Goal: Find specific page/section: Find specific page/section

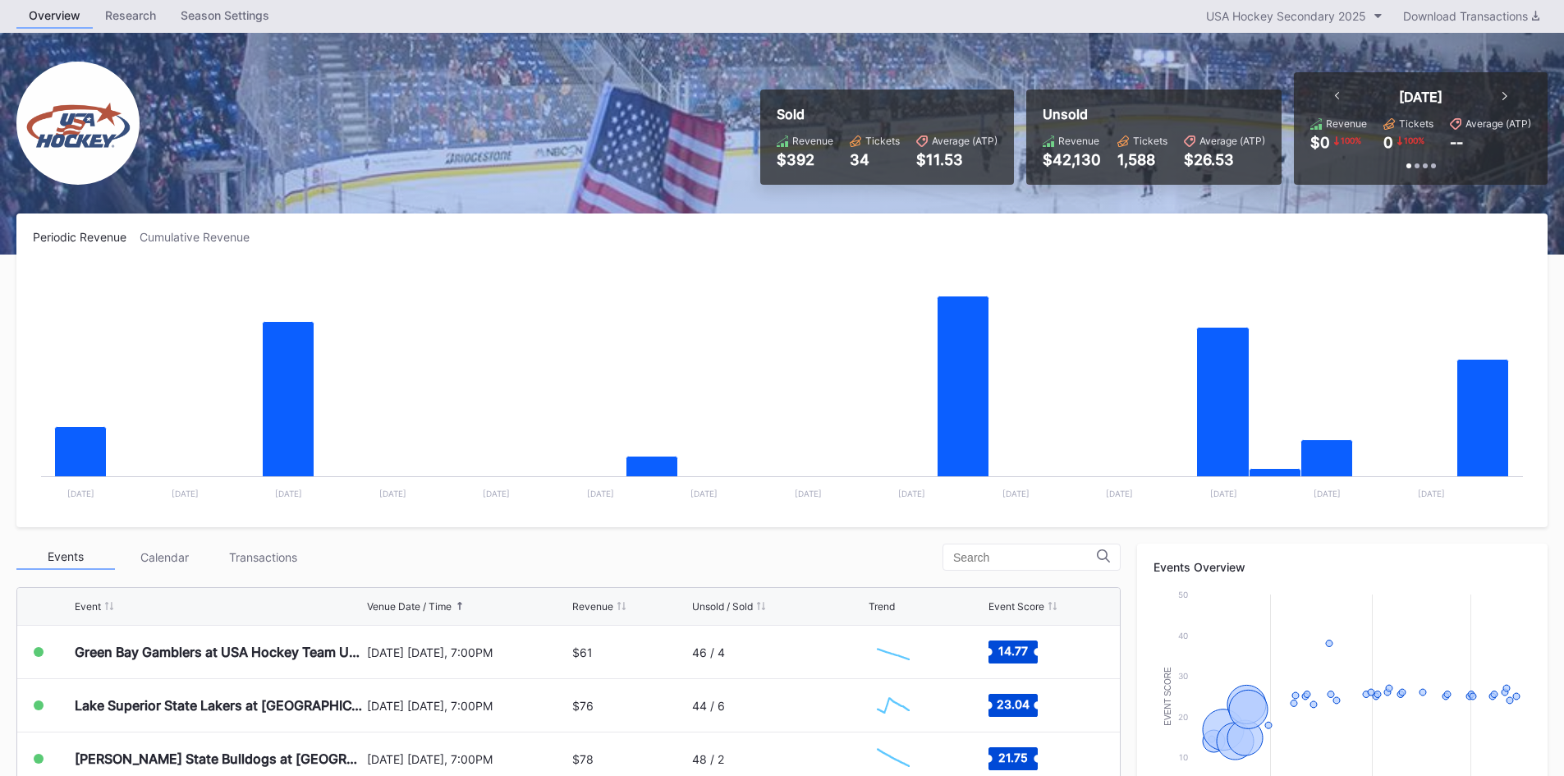
scroll to position [82, 0]
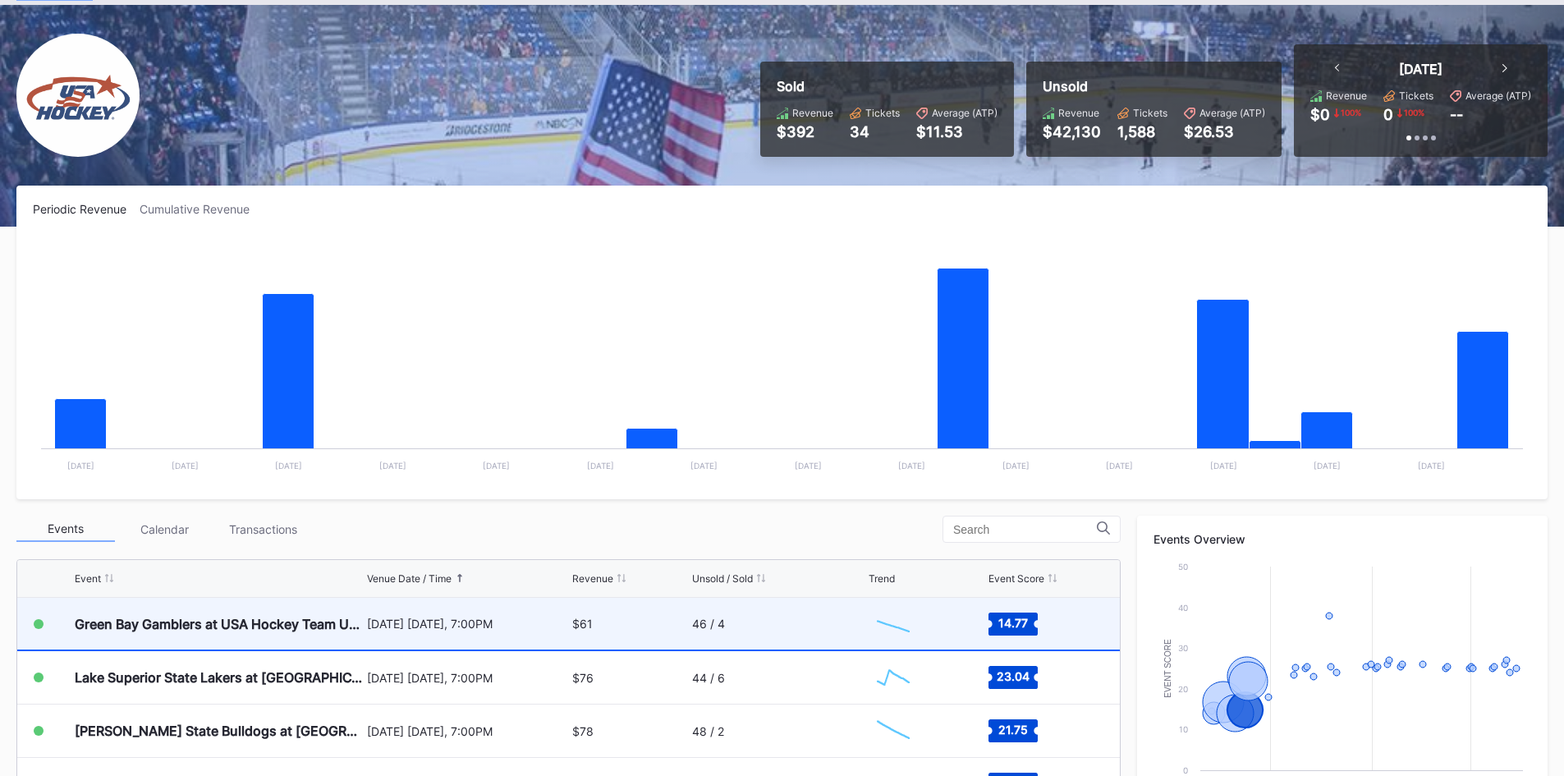
click at [594, 625] on div "$61" at bounding box center [629, 624] width 115 height 52
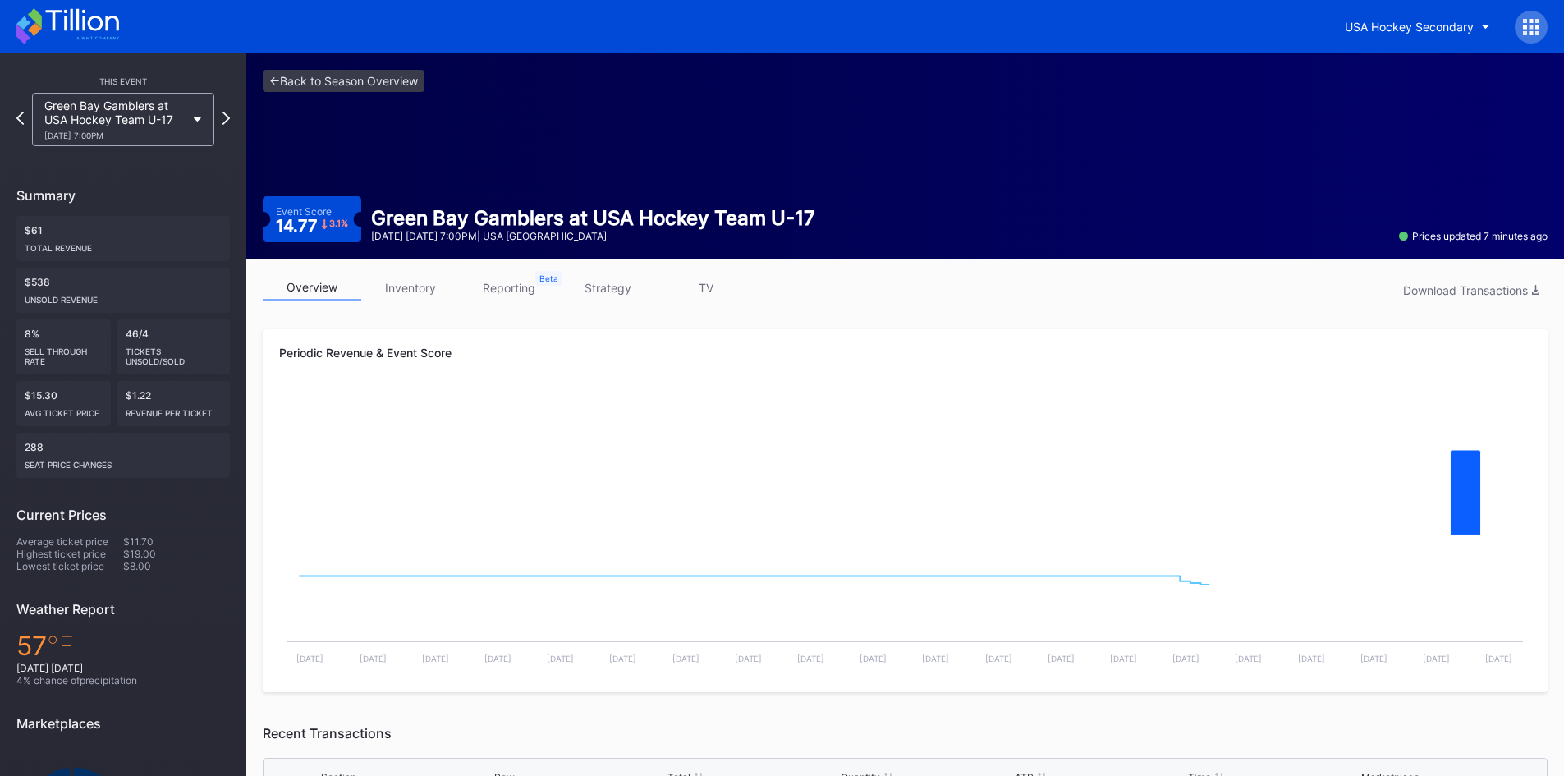
click at [404, 289] on link "inventory" at bounding box center [410, 287] width 99 height 25
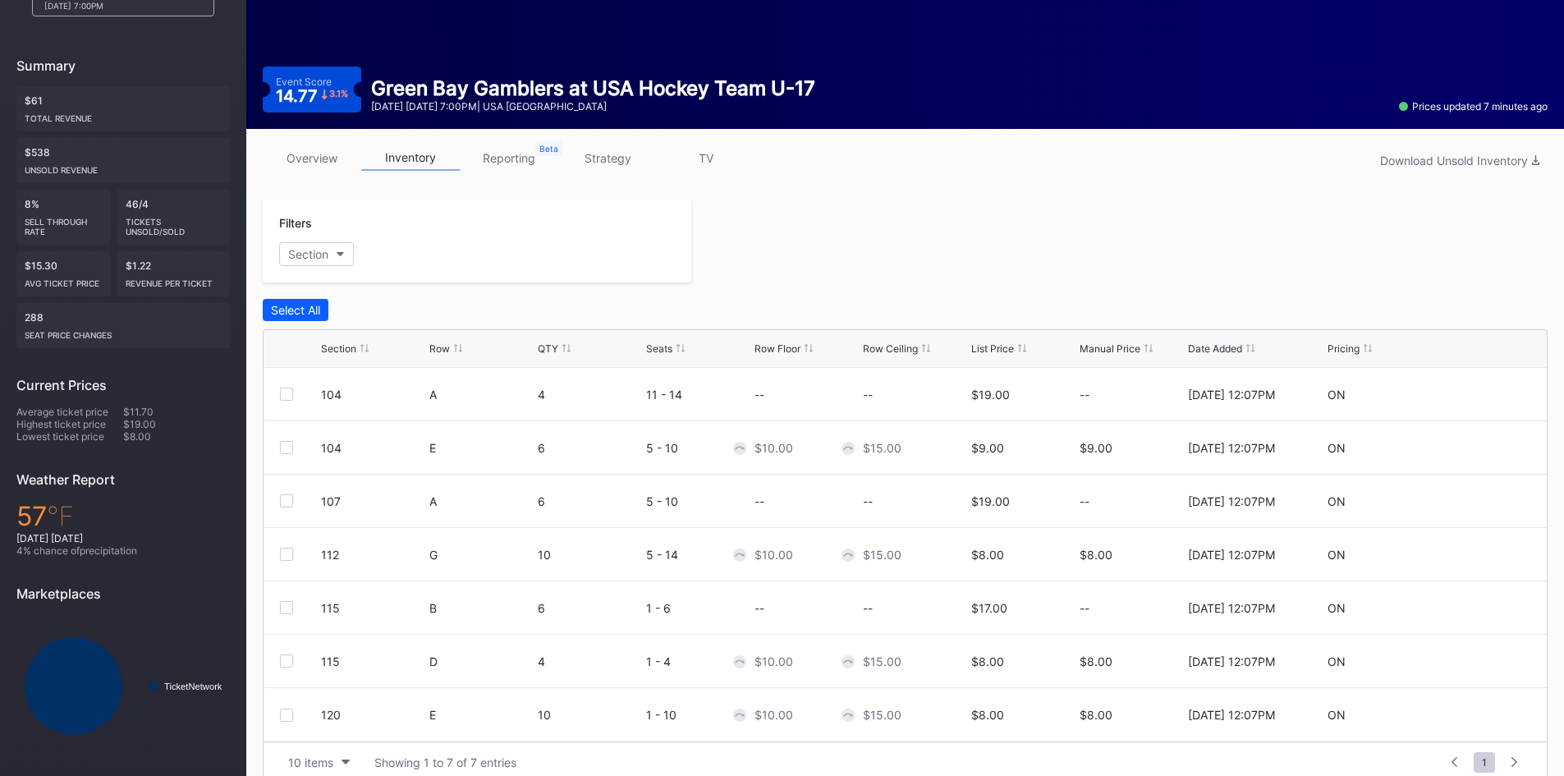
scroll to position [153, 0]
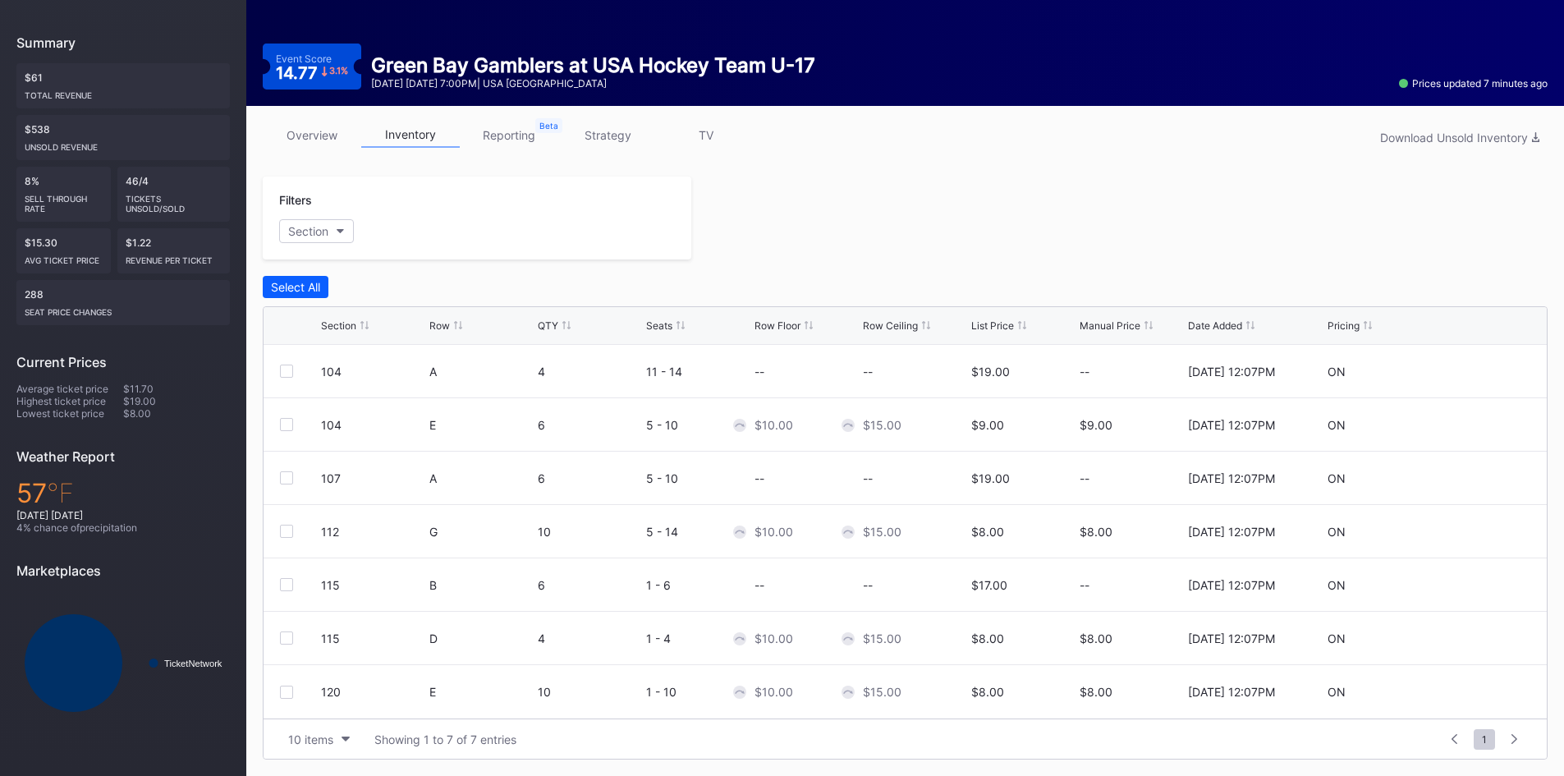
drag, startPoint x: 319, startPoint y: 116, endPoint x: 328, endPoint y: 124, distance: 11.6
click at [319, 117] on div "overview inventory reporting strategy TV Download Unsold Inventory Filters Sect…" at bounding box center [905, 441] width 1318 height 670
click at [330, 132] on link "overview" at bounding box center [312, 134] width 99 height 25
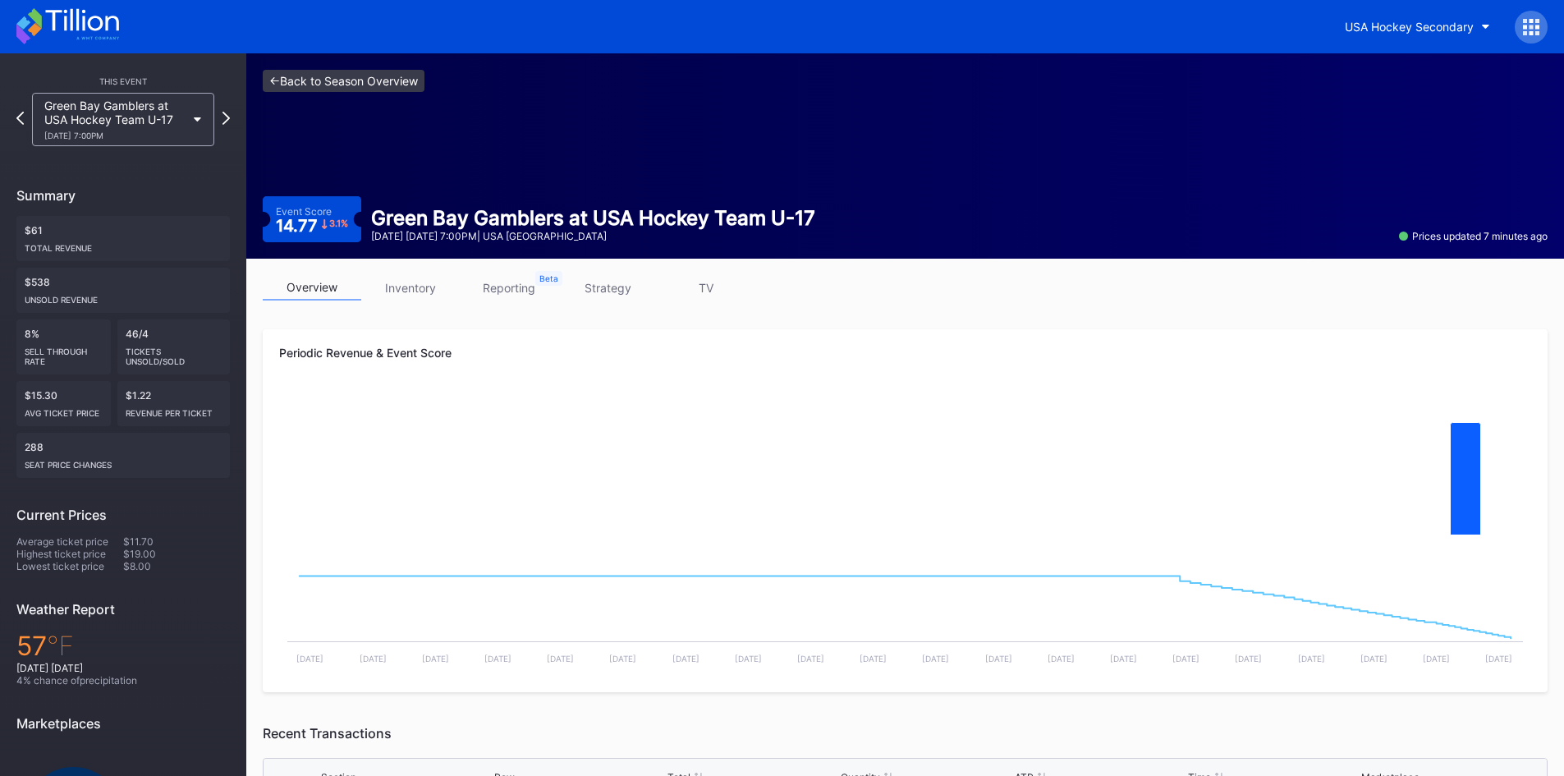
click at [323, 80] on link "<- Back to Season Overview" at bounding box center [344, 81] width 162 height 22
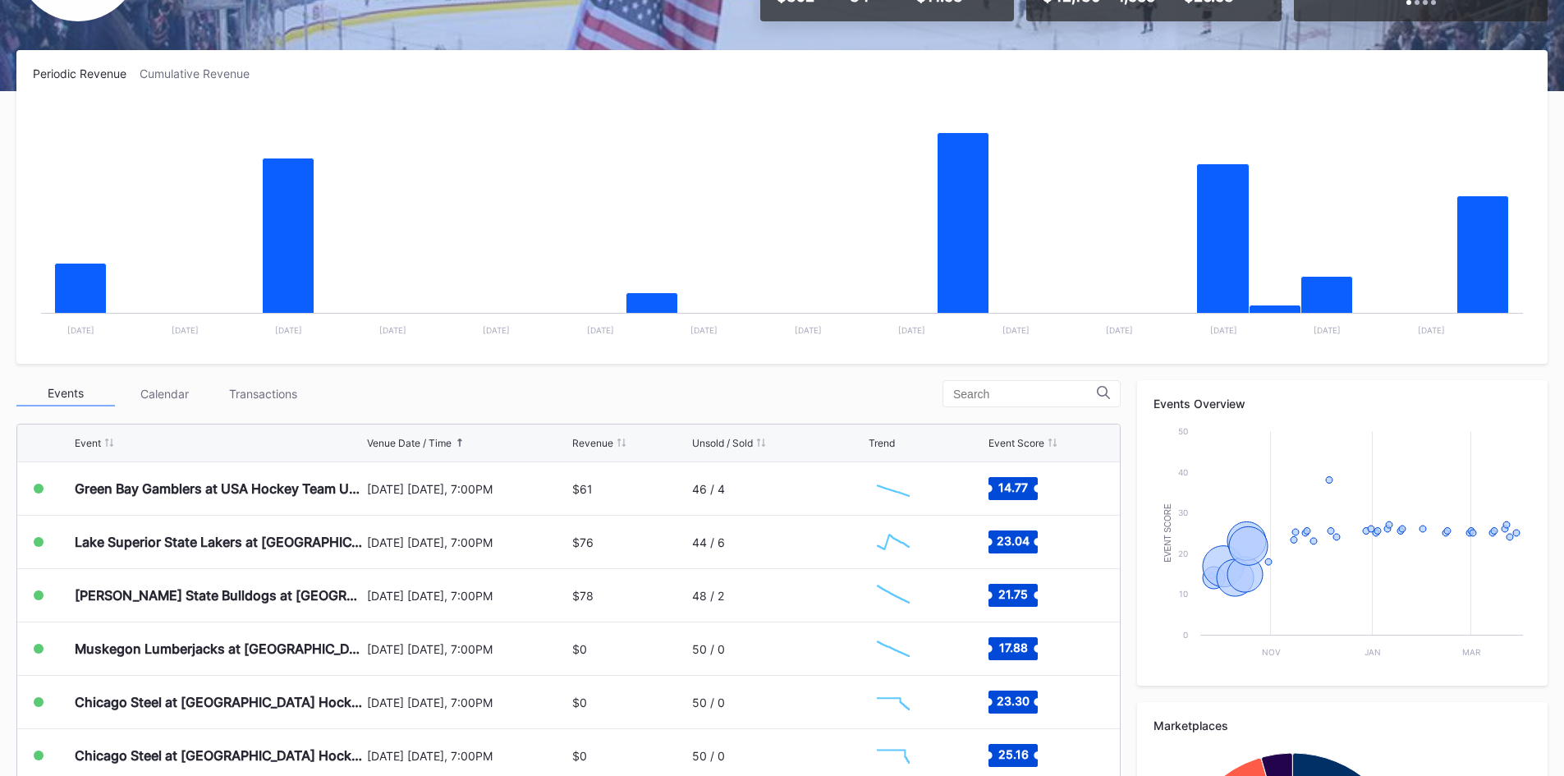
scroll to position [246, 0]
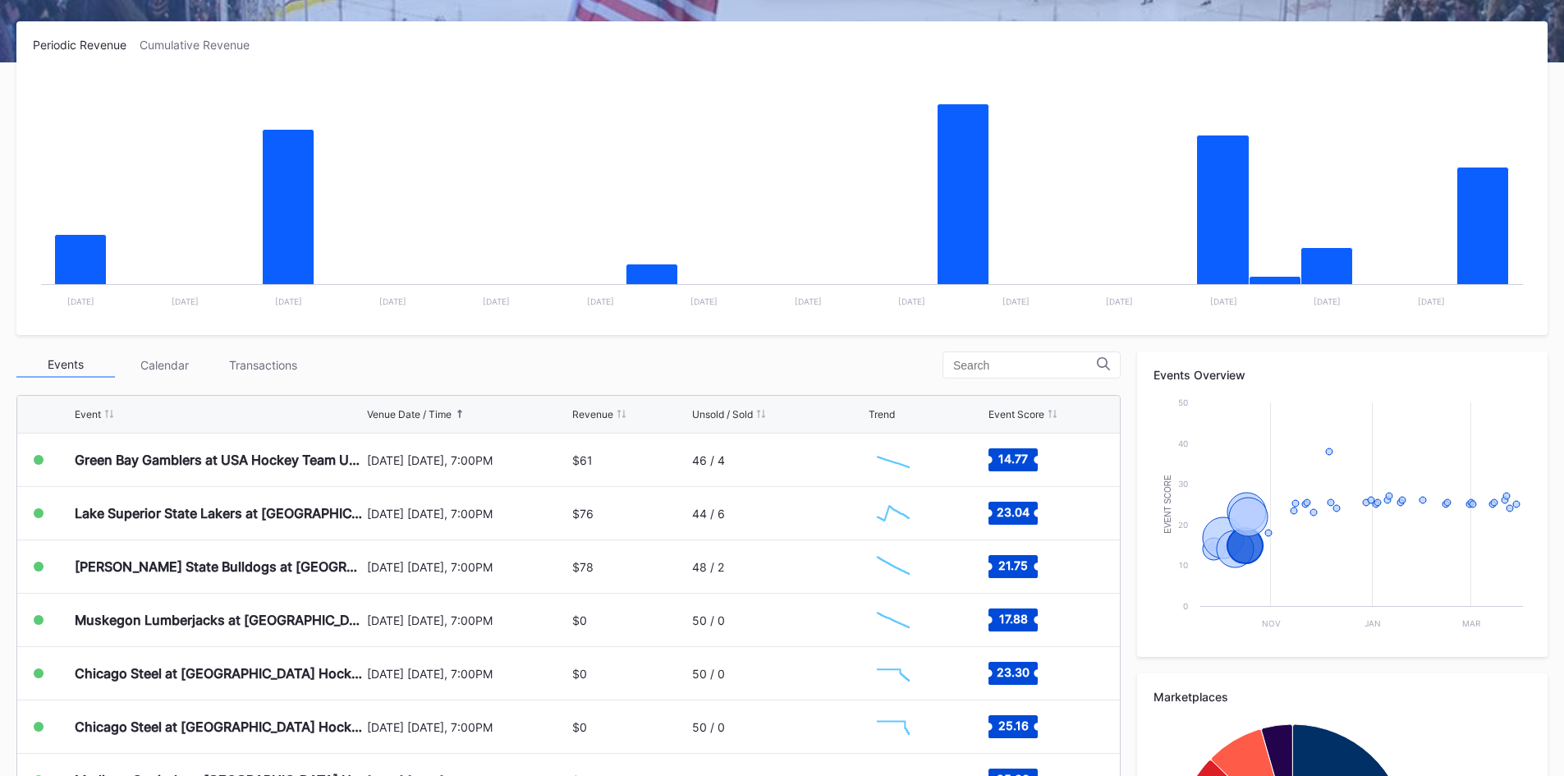
click at [1436, 343] on div "Periodic Revenue Cumulative Revenue Created with Highcharts 11.2.0 Chart title …" at bounding box center [782, 508] width 1564 height 974
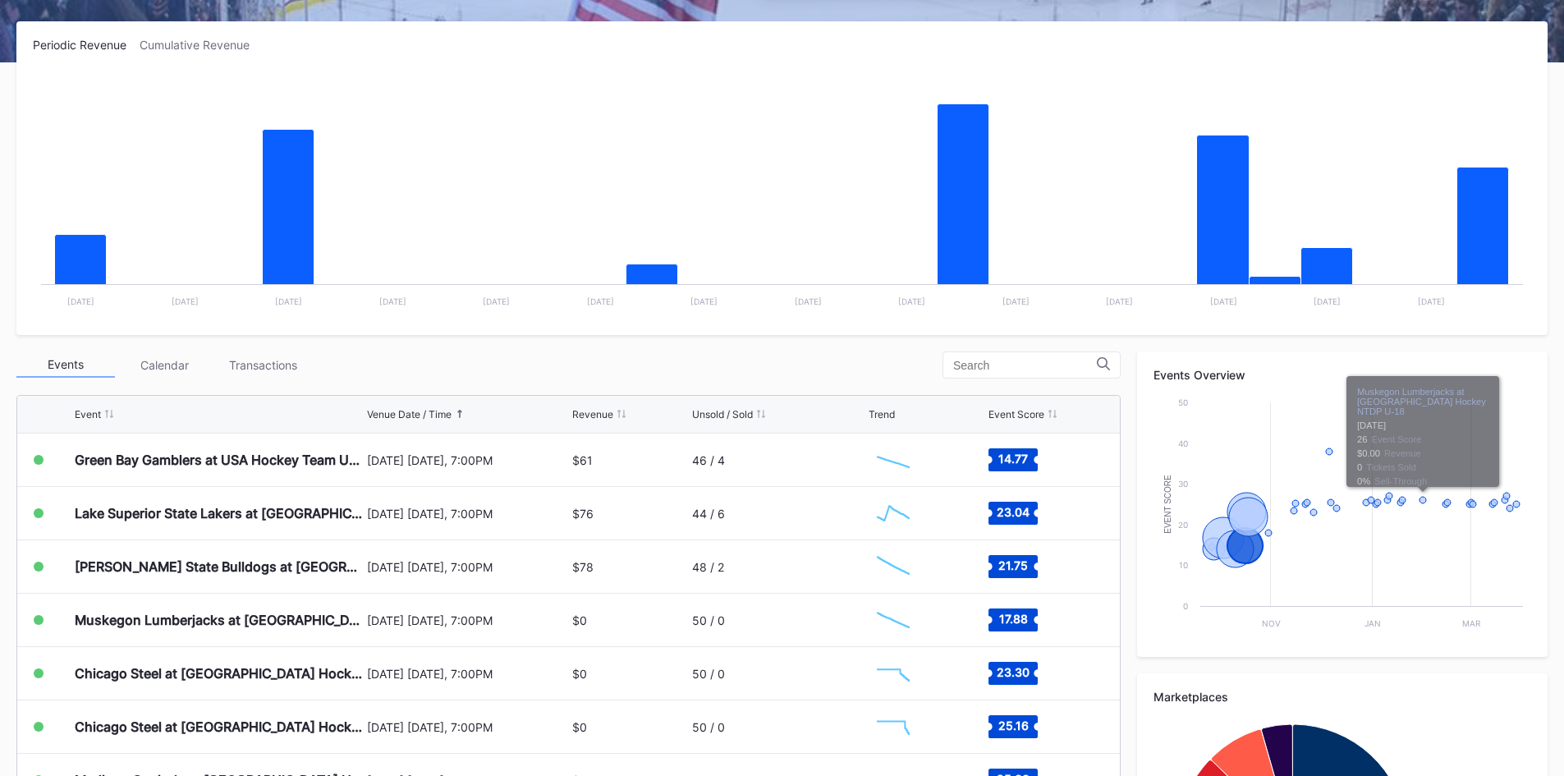
click at [1250, 338] on div "Periodic Revenue Cumulative Revenue Created with Highcharts 11.2.0 Chart title …" at bounding box center [782, 508] width 1564 height 974
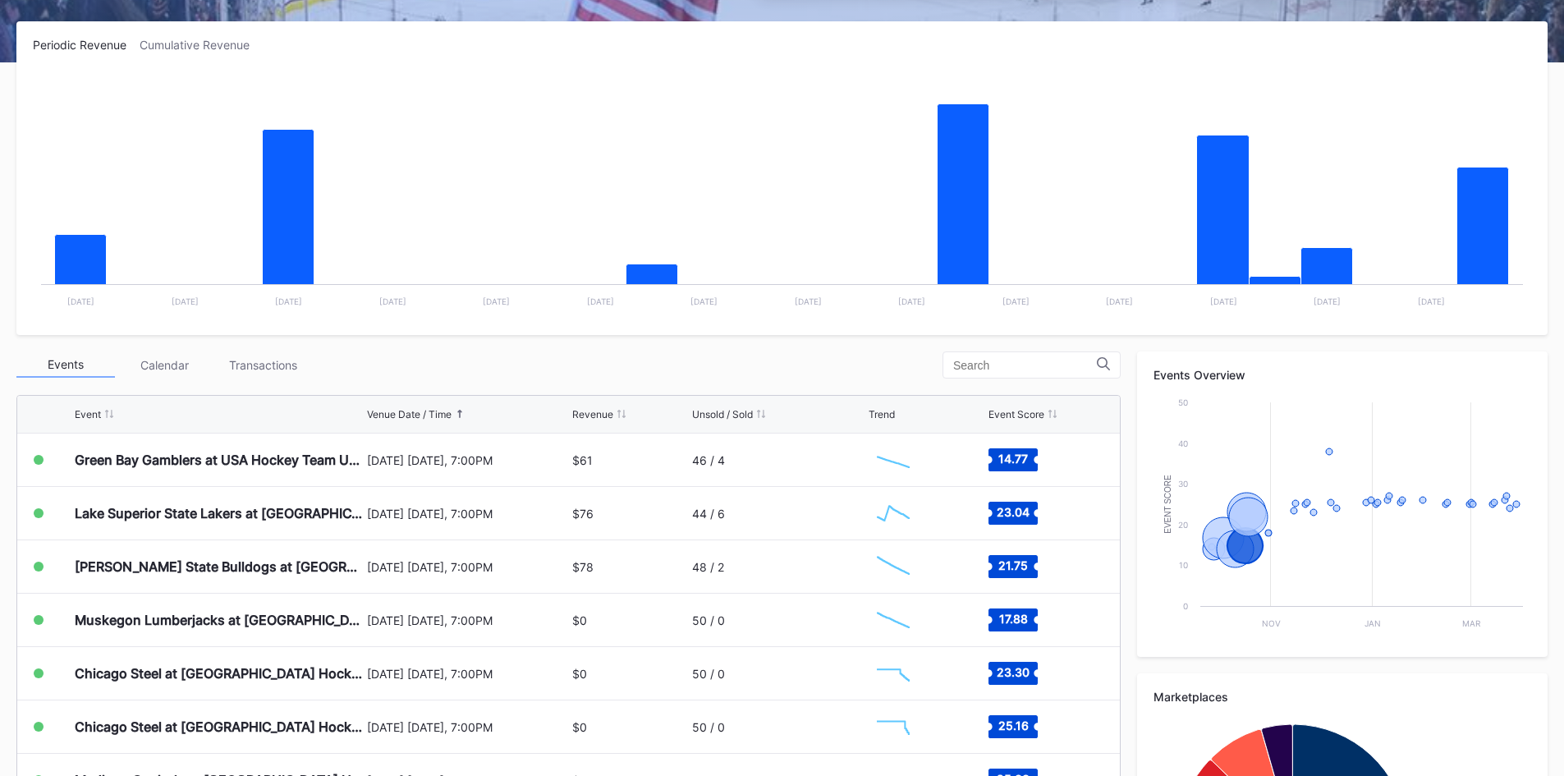
drag, startPoint x: 891, startPoint y: 352, endPoint x: 888, endPoint y: 363, distance: 11.2
click at [891, 352] on div "Events Calendar Transactions" at bounding box center [568, 364] width 1104 height 27
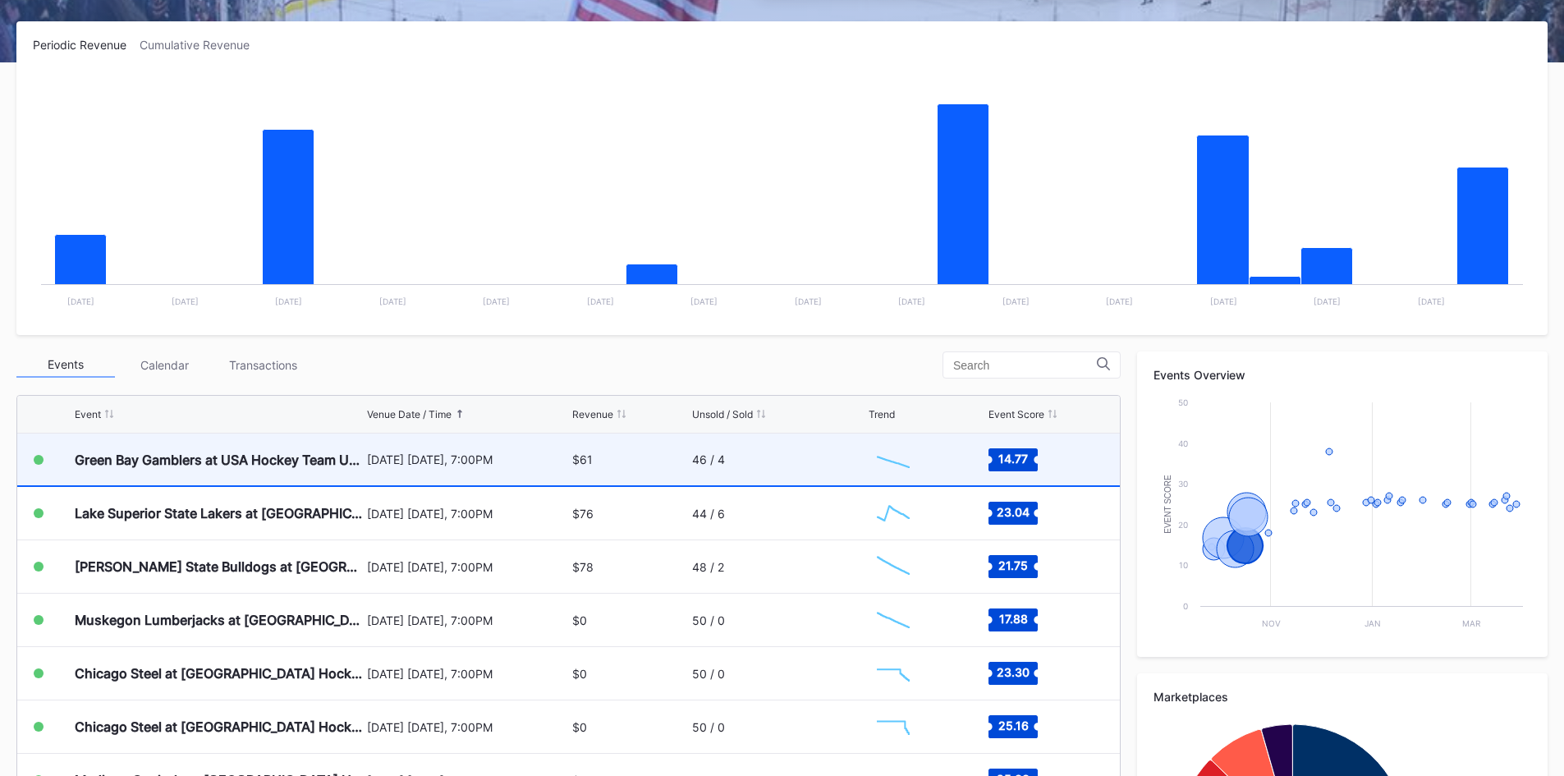
click at [659, 452] on div "$61" at bounding box center [629, 460] width 115 height 52
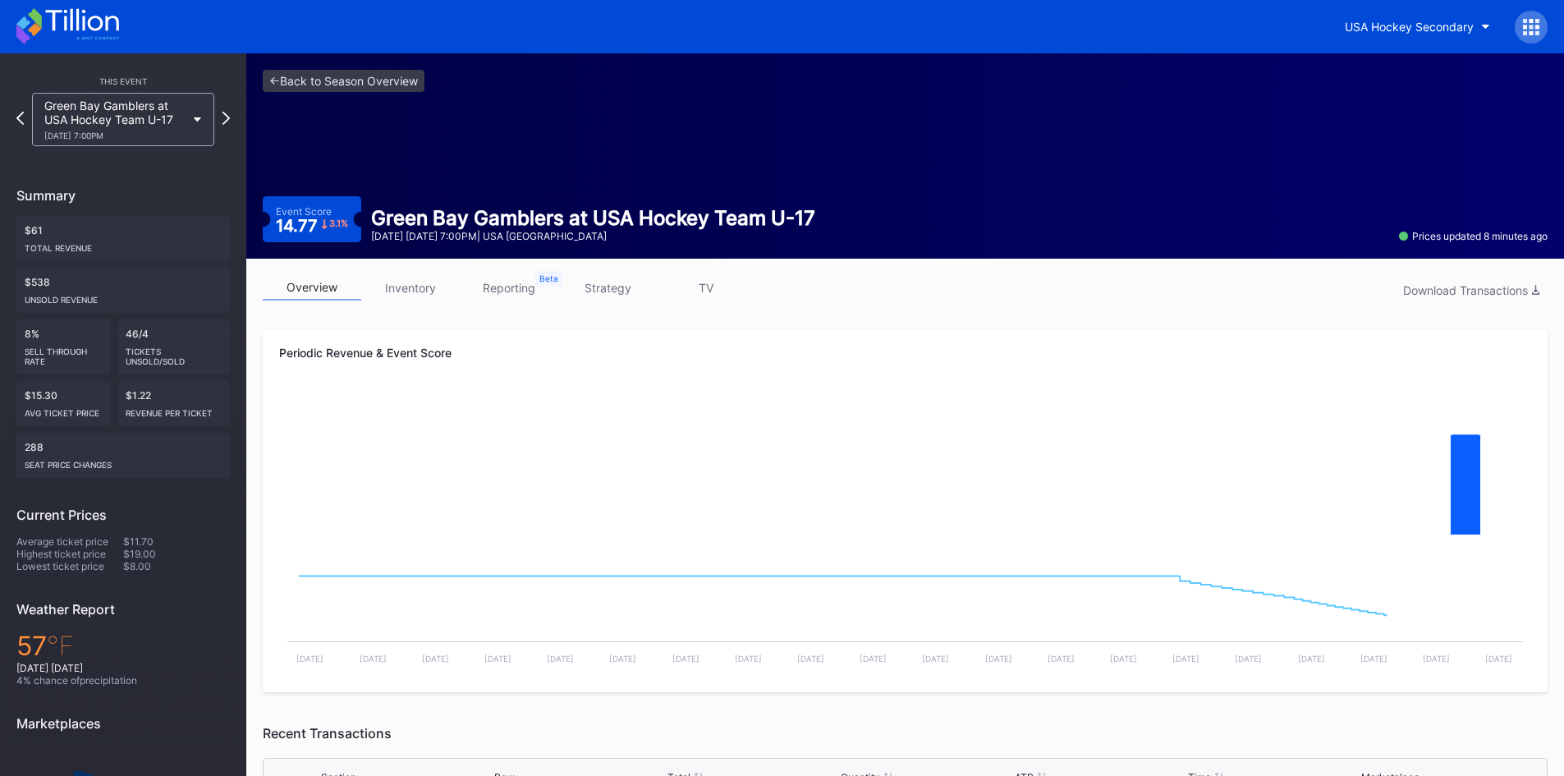
click at [415, 294] on link "inventory" at bounding box center [410, 287] width 99 height 25
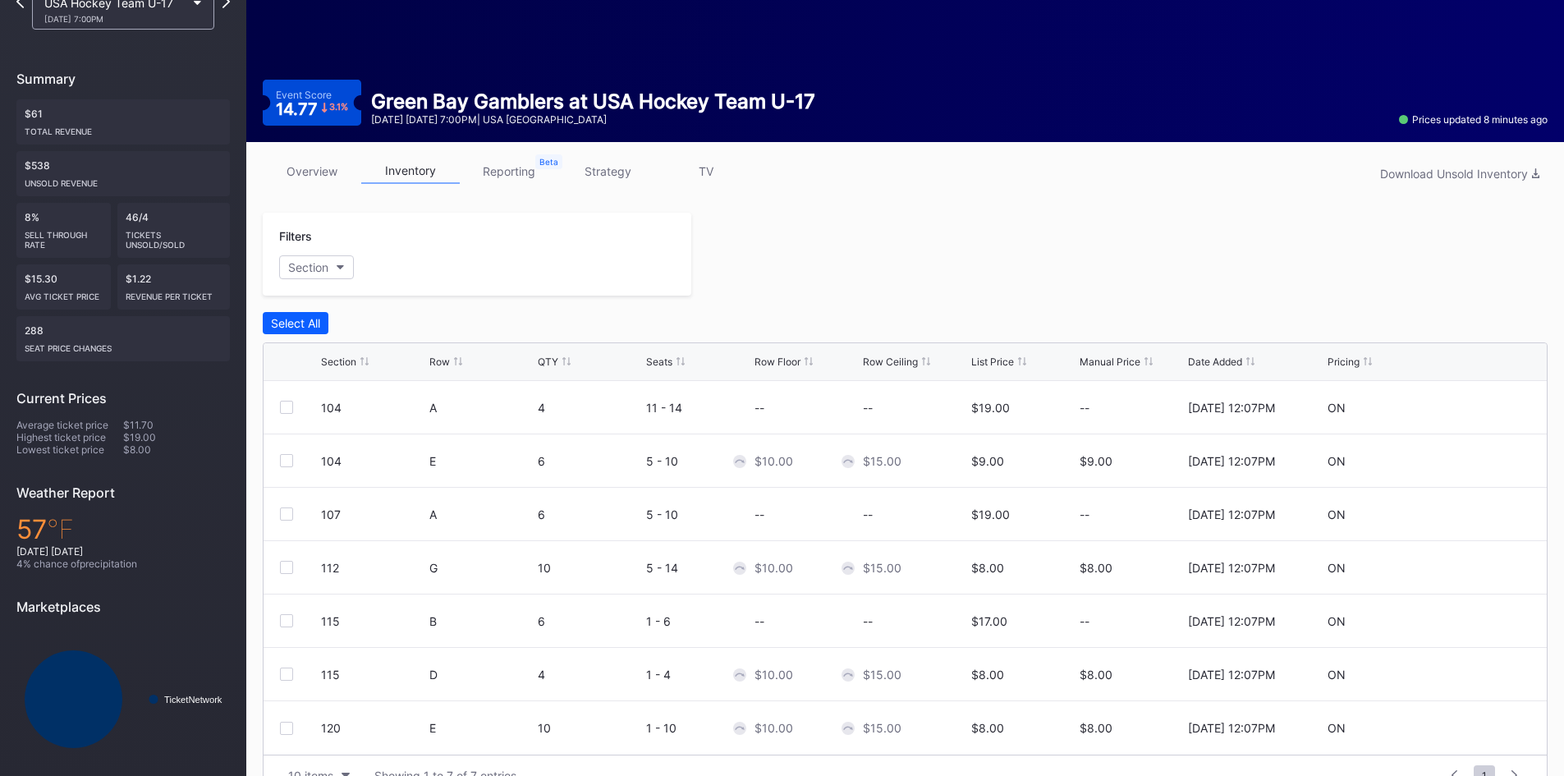
scroll to position [153, 0]
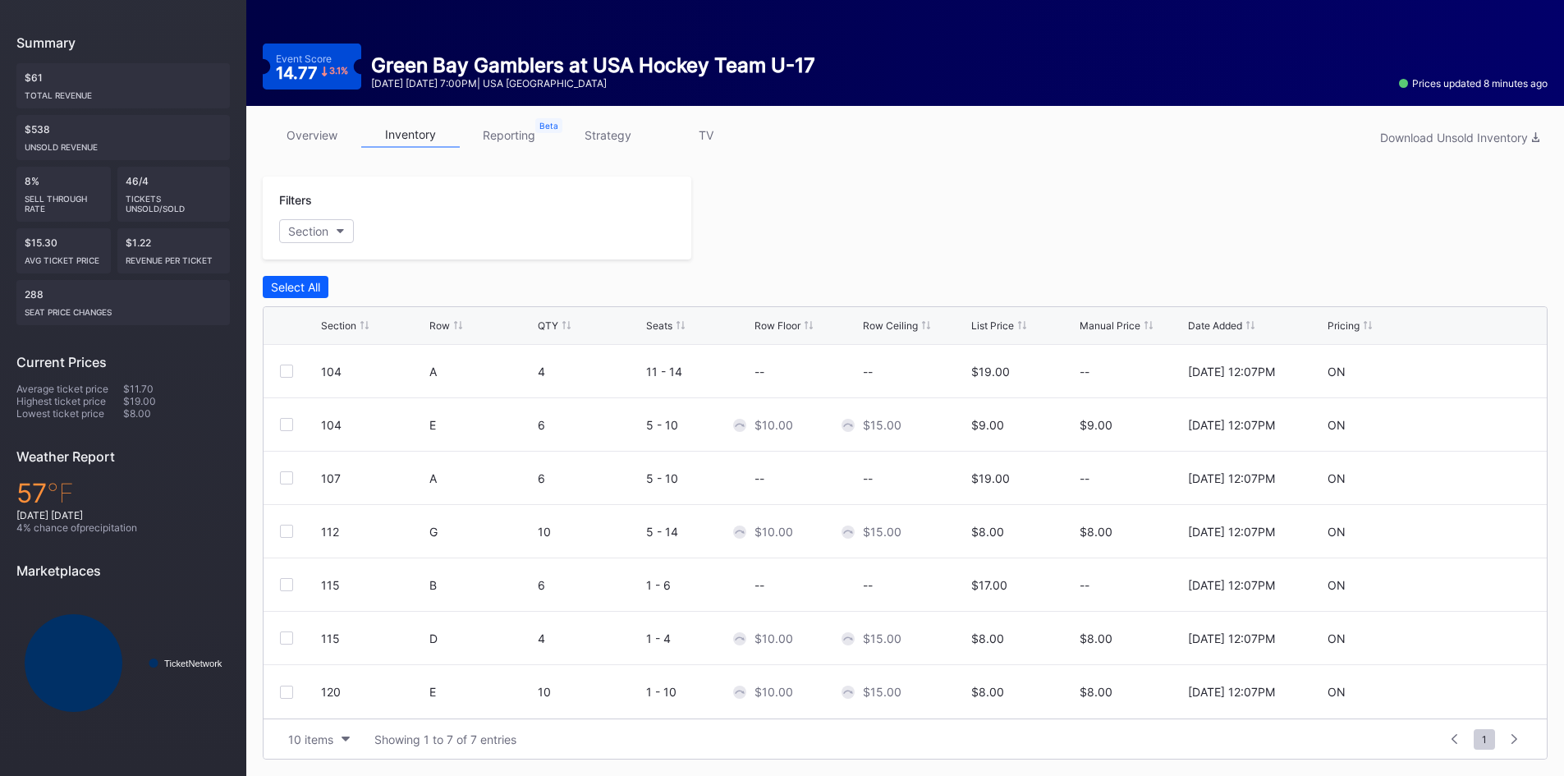
click at [615, 145] on link "strategy" at bounding box center [607, 134] width 99 height 25
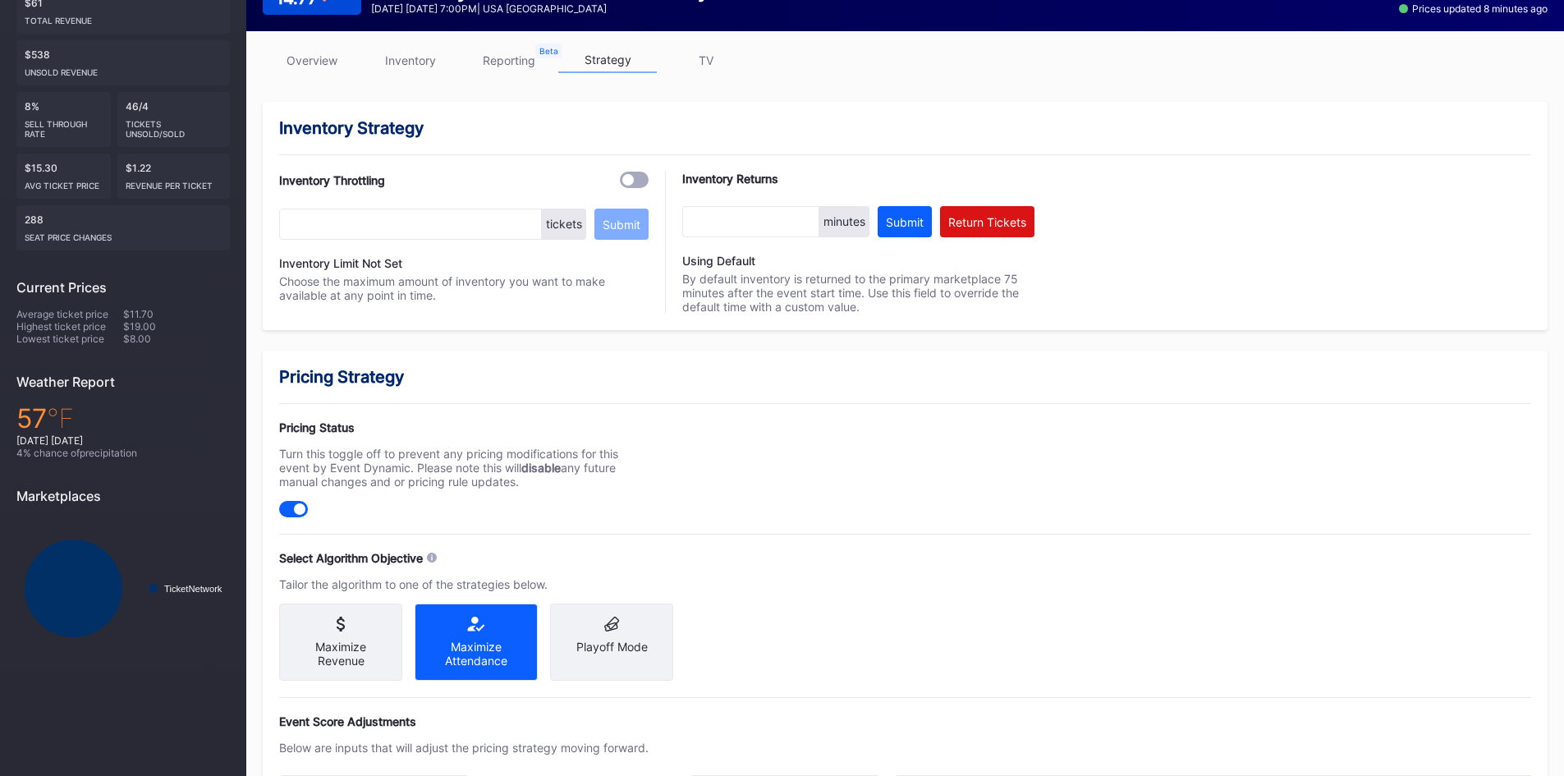
scroll to position [82, 0]
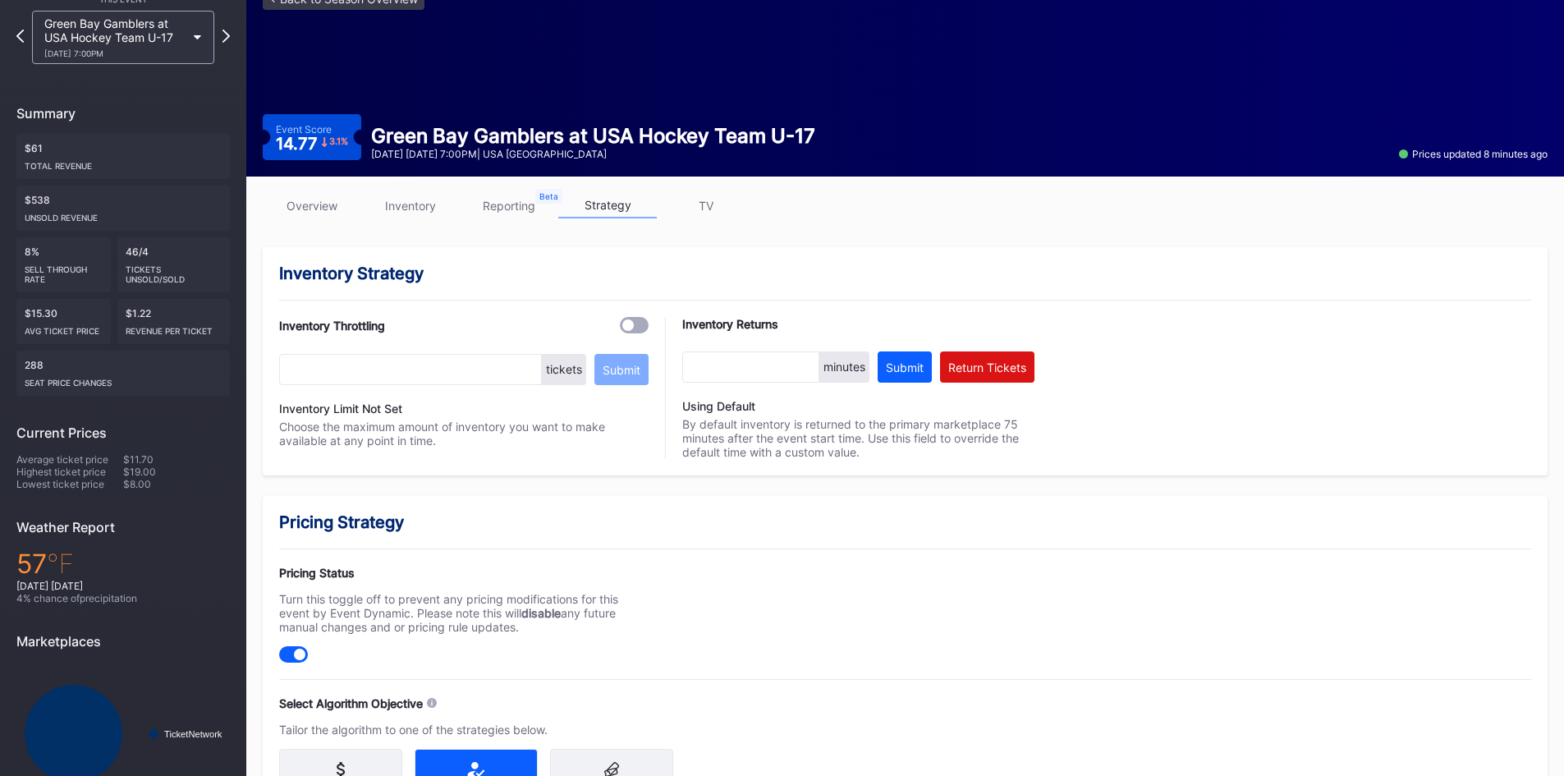
click at [309, 215] on link "overview" at bounding box center [312, 205] width 99 height 25
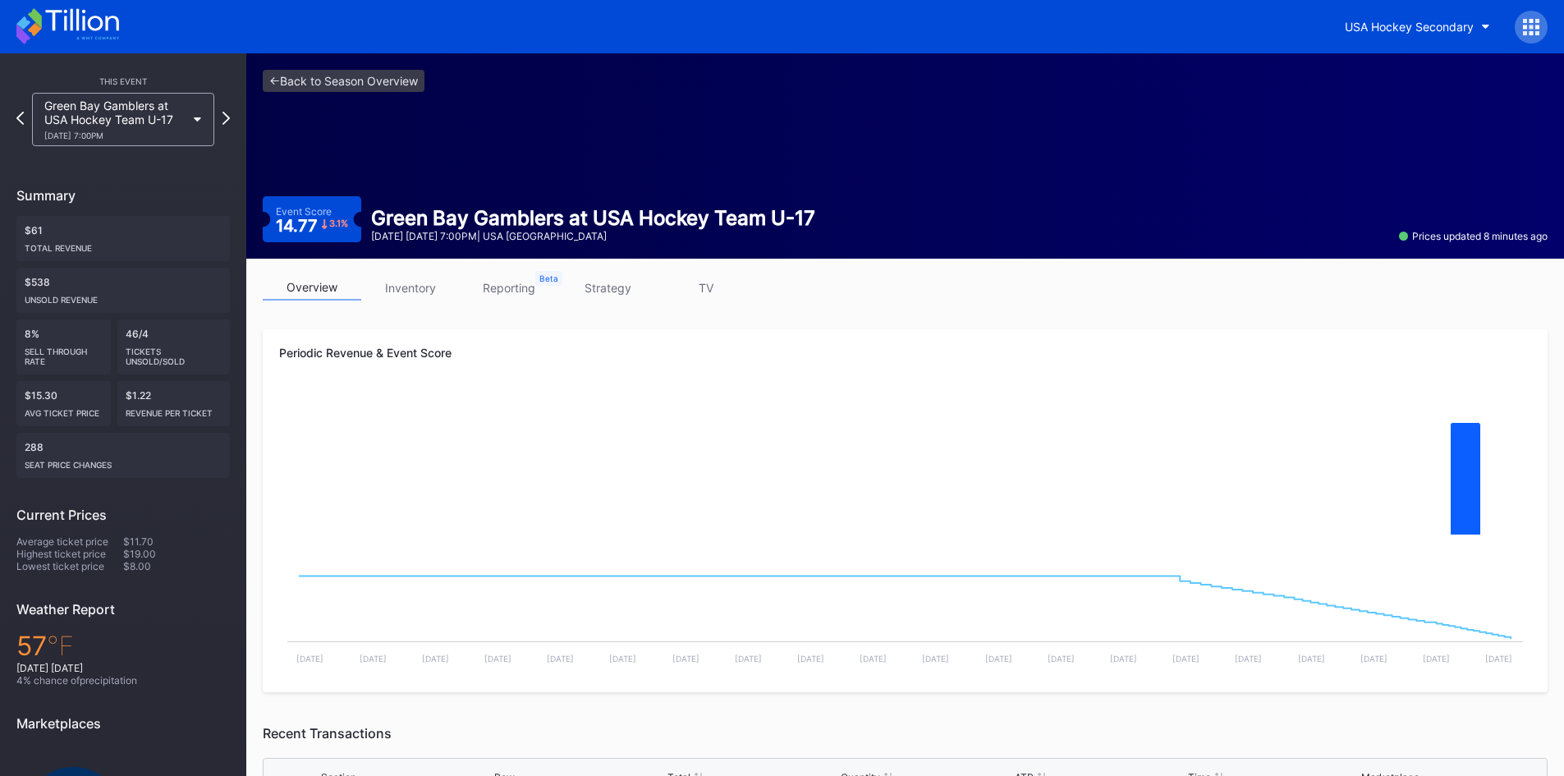
click at [100, 24] on icon at bounding box center [67, 26] width 103 height 36
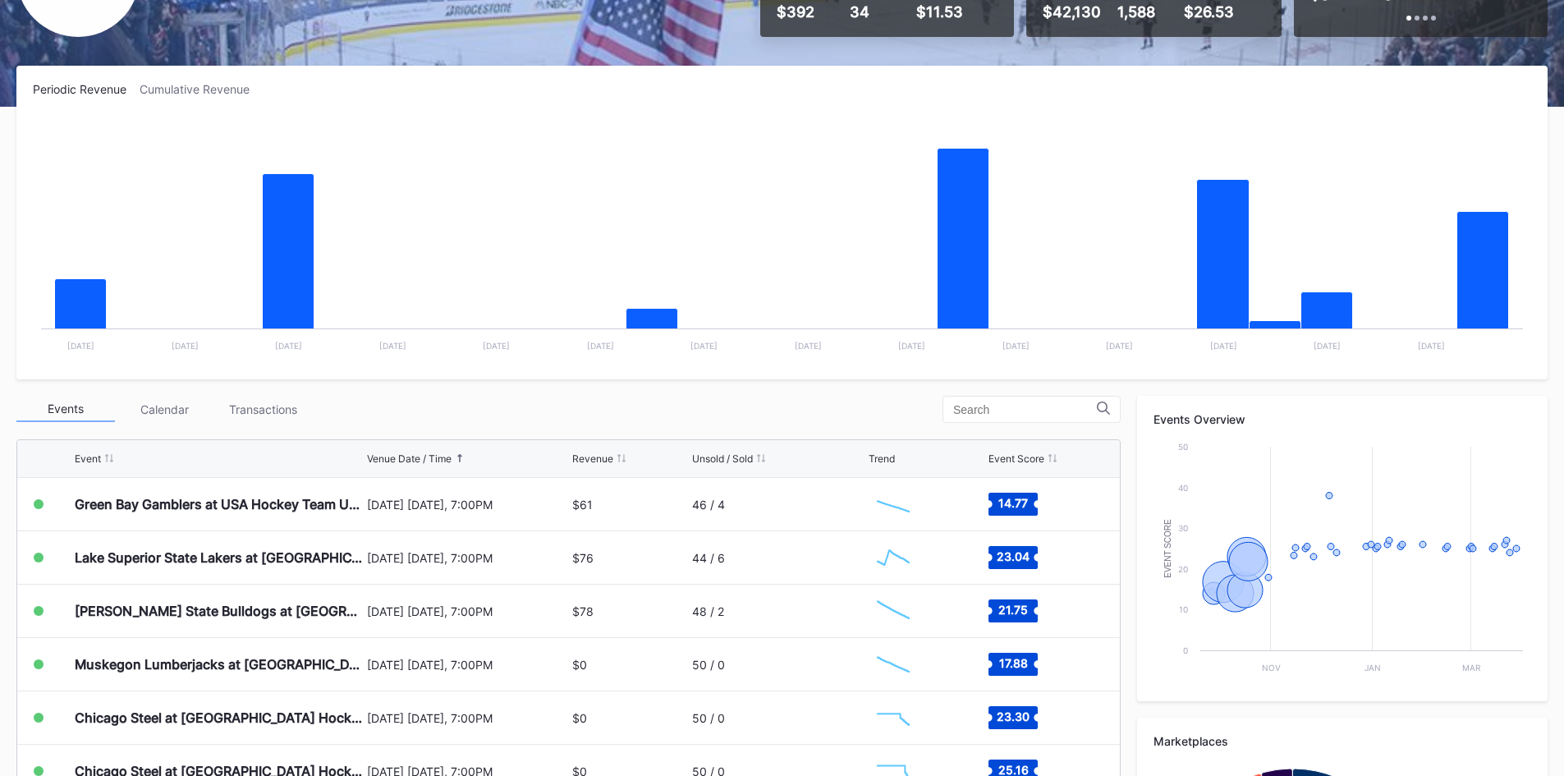
scroll to position [246, 0]
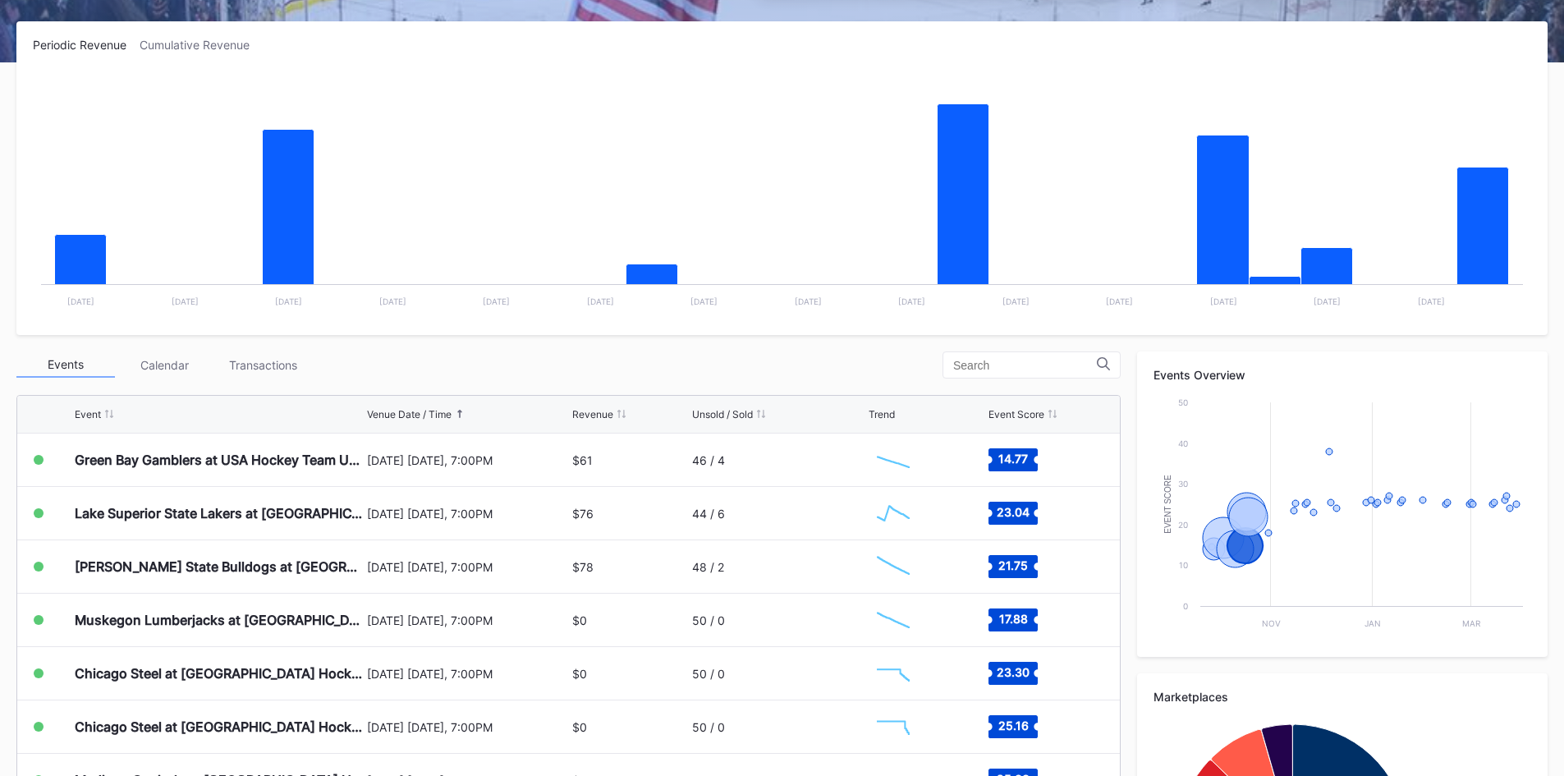
click at [606, 356] on div "Events Calendar Transactions" at bounding box center [568, 364] width 1104 height 27
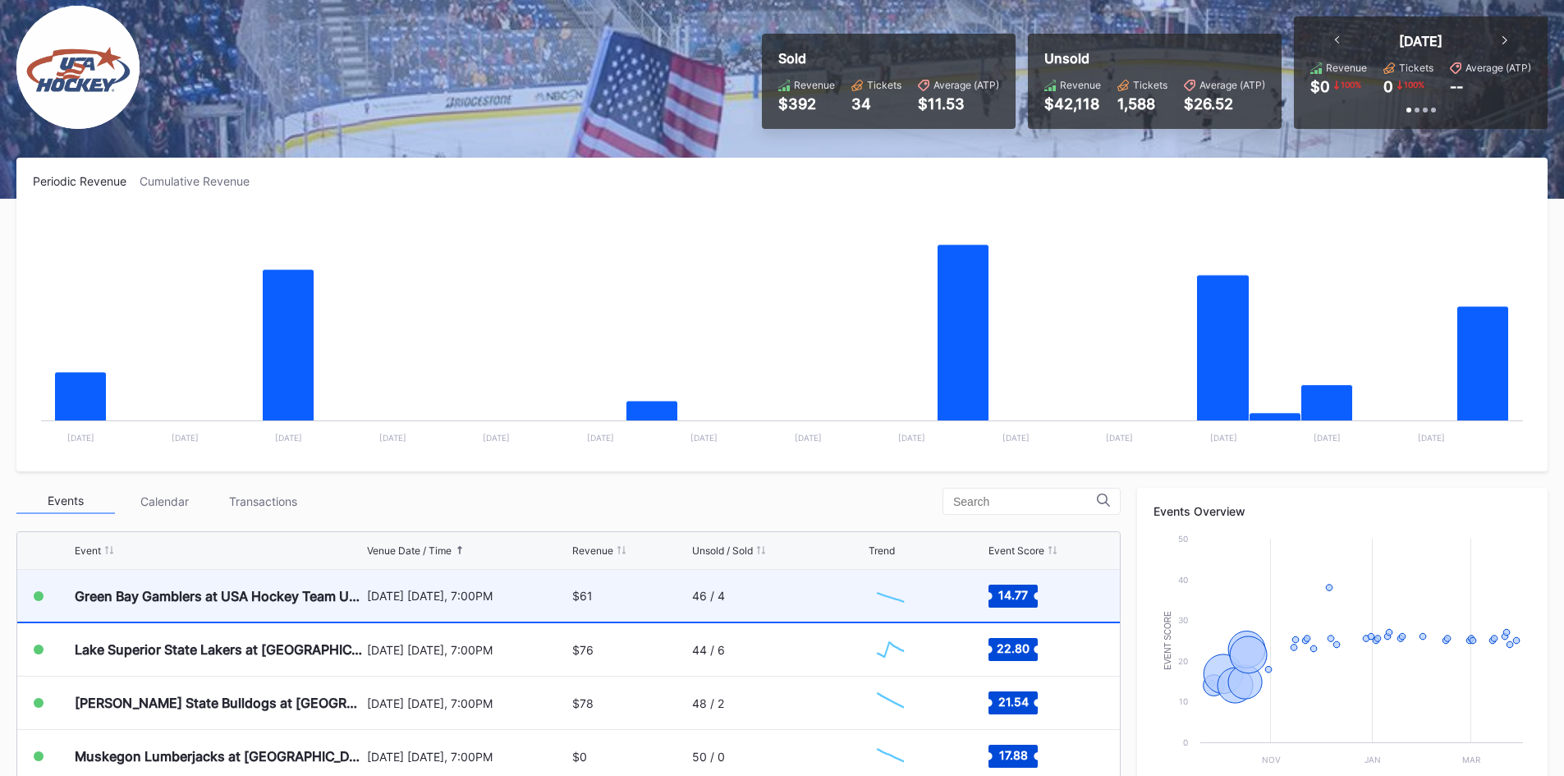
scroll to position [246, 0]
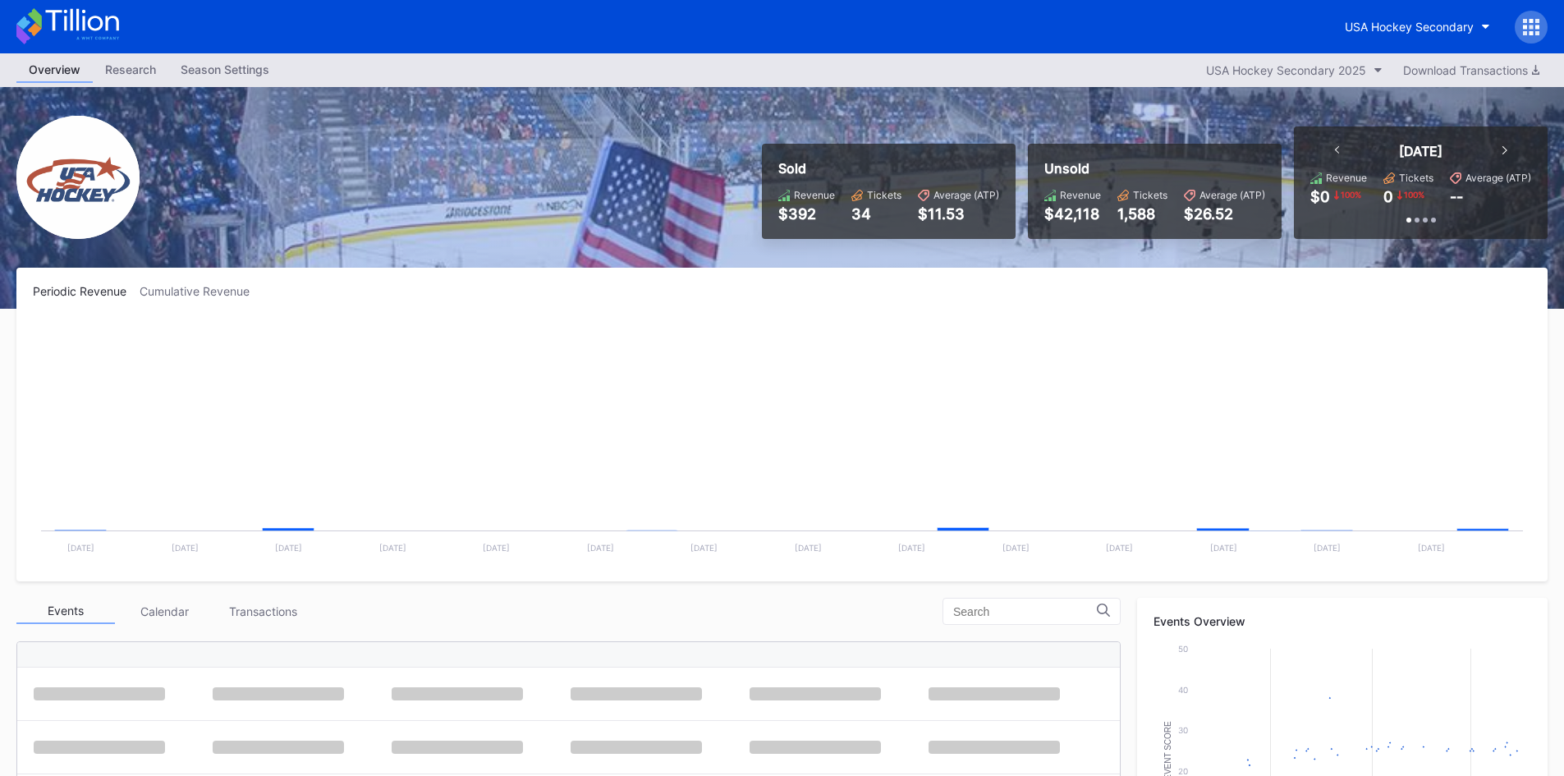
scroll to position [213, 0]
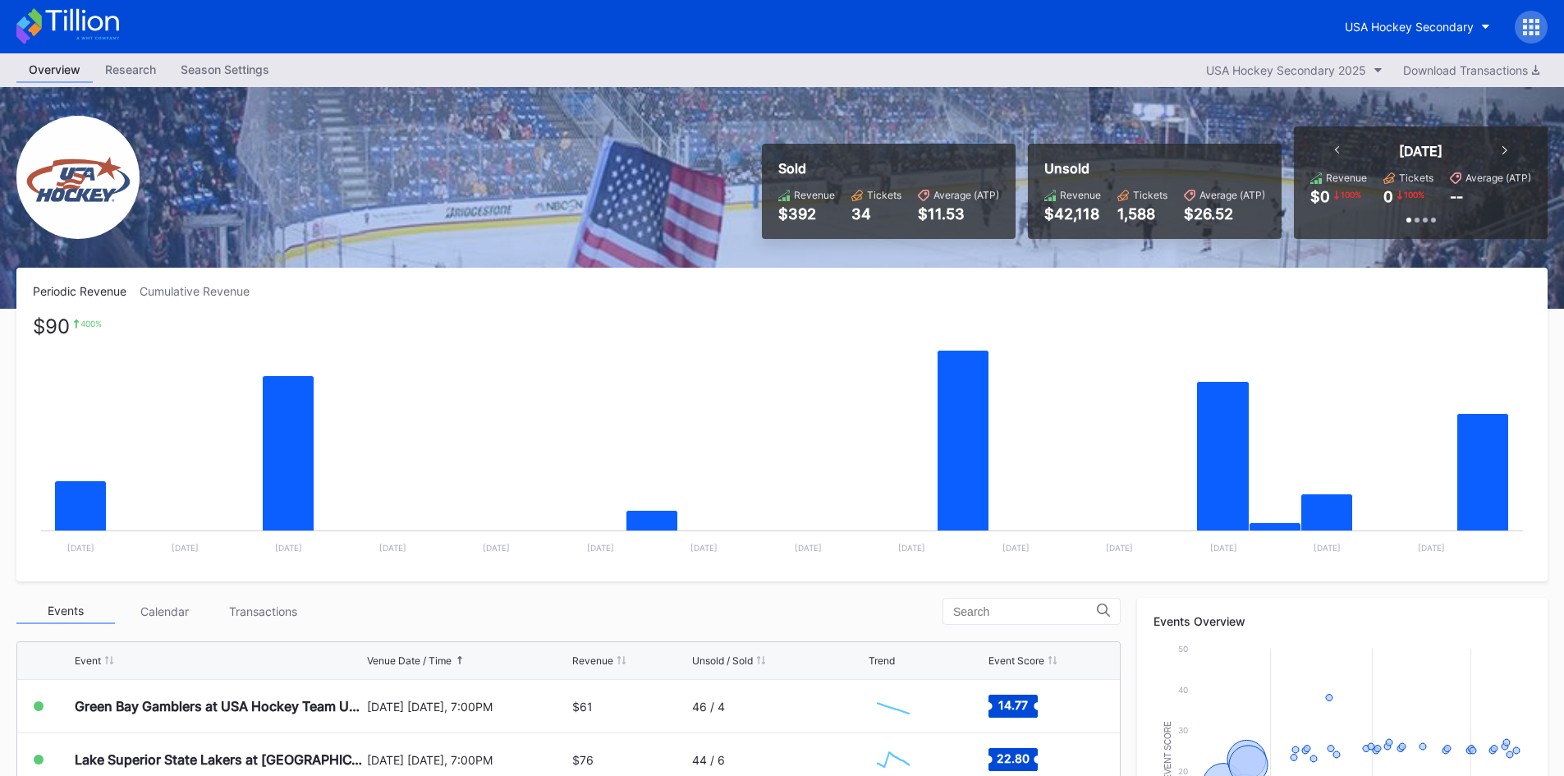
click at [627, 365] on rect "Chart title" at bounding box center [782, 442] width 1498 height 246
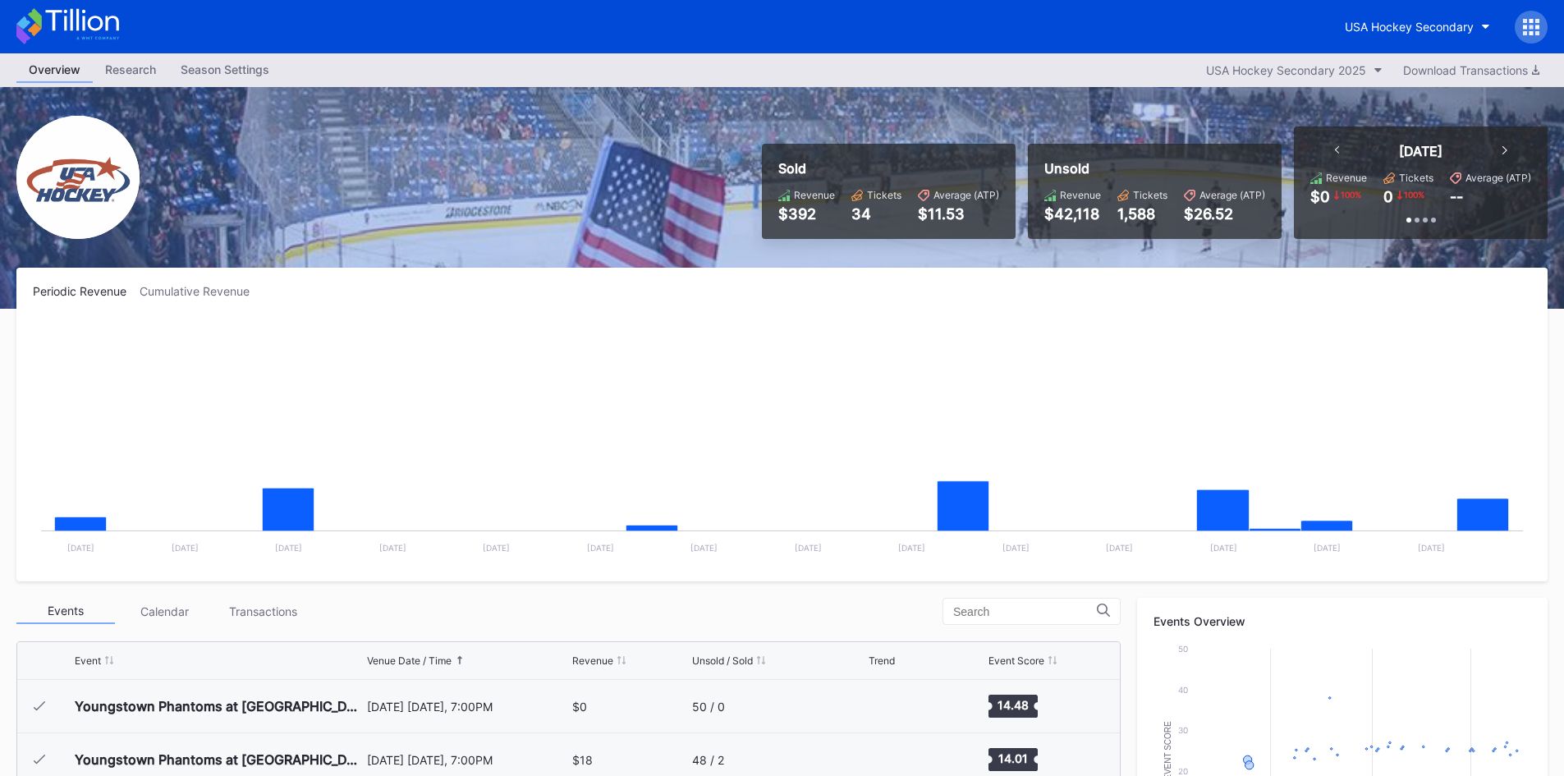
scroll to position [213, 0]
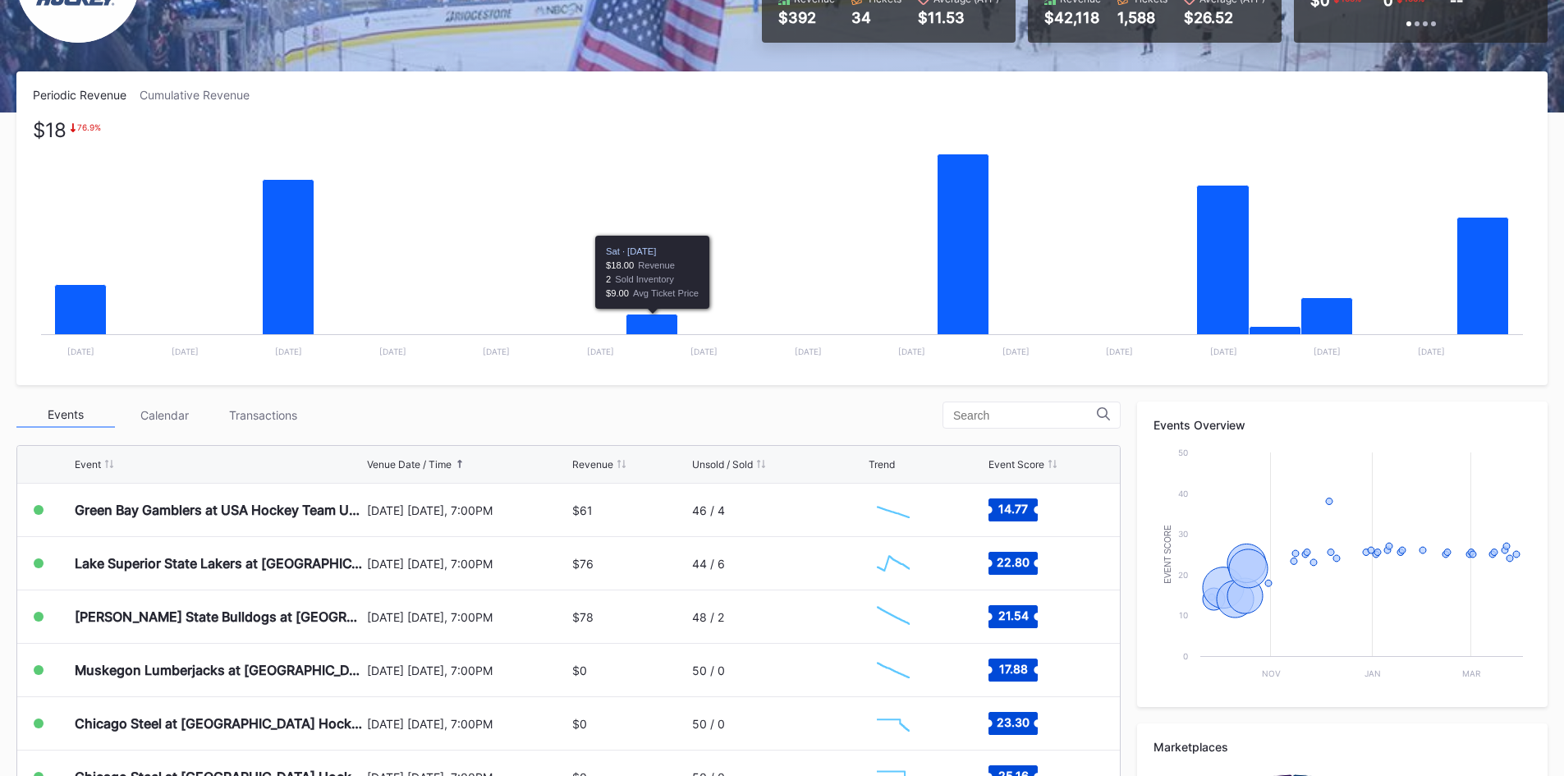
scroll to position [246, 0]
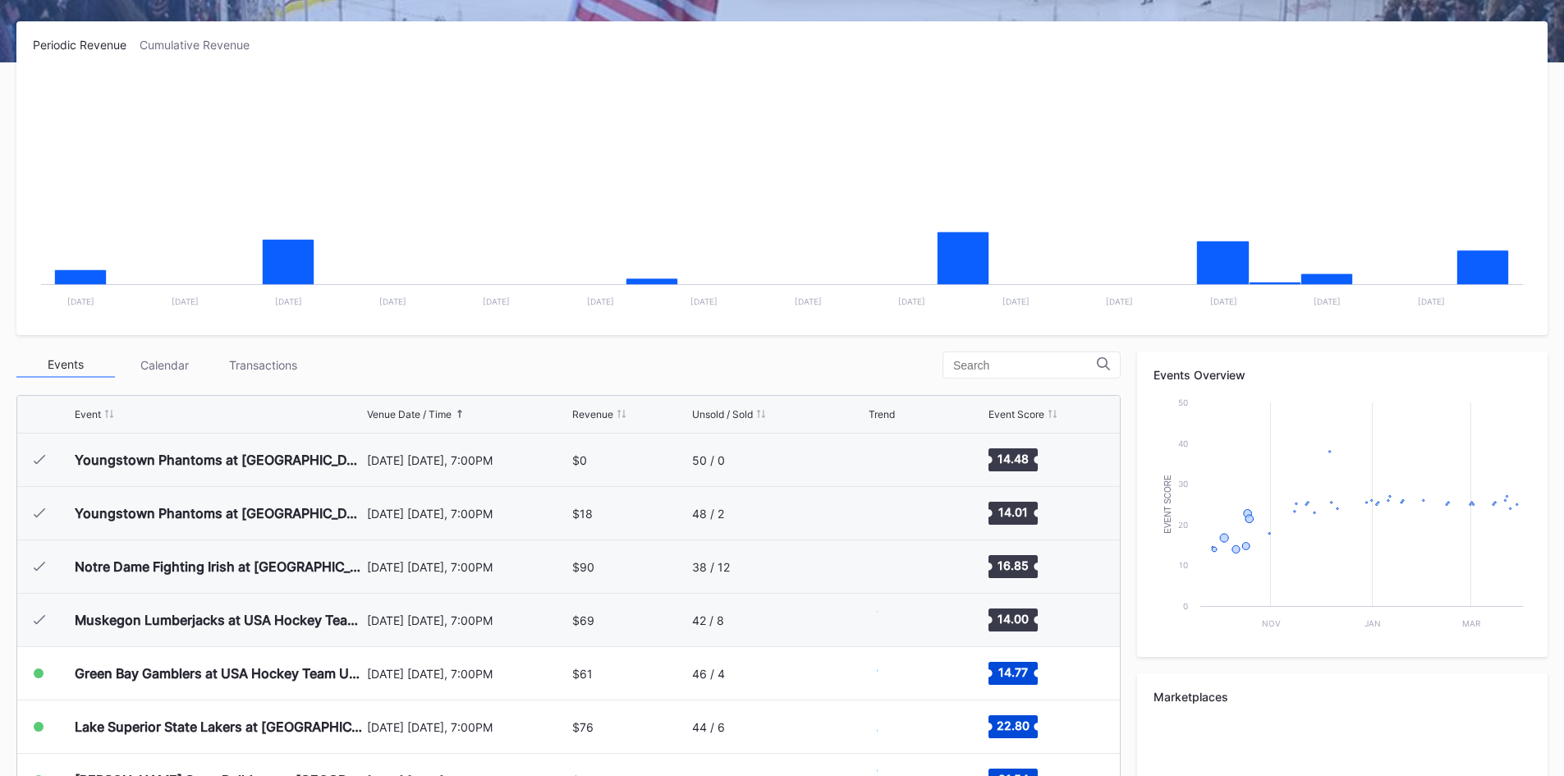
scroll to position [213, 0]
